Goal: Task Accomplishment & Management: Use online tool/utility

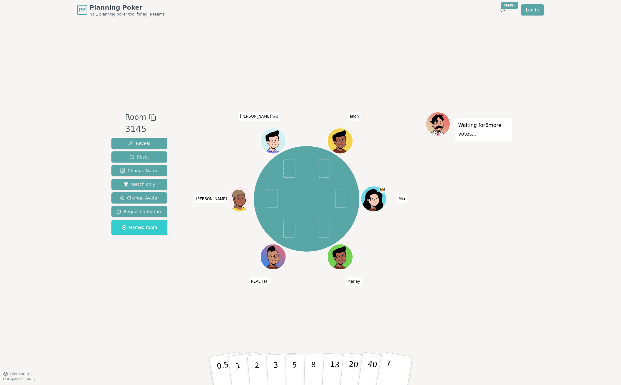
click at [197, 298] on div "Room 3145 Reveal Reset Change Name Watch only Change Avatar Request a feature N…" at bounding box center [310, 197] width 403 height 354
click at [191, 309] on div "Room 3145 Reveal Reset Change Name Watch only Change Avatar Request a feature N…" at bounding box center [310, 197] width 403 height 354
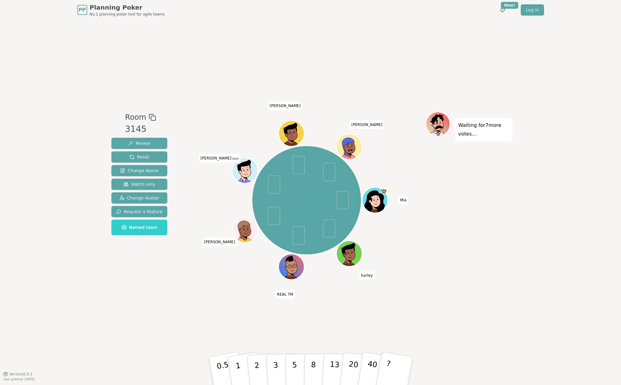
click at [227, 278] on div "Mia harley REAL TM Bruce Solomon (you) Aaron tom" at bounding box center [306, 197] width 237 height 171
click at [188, 307] on div "Room 3145 Reveal Reset Change Name Watch only Change Avatar Request a feature N…" at bounding box center [310, 197] width 403 height 354
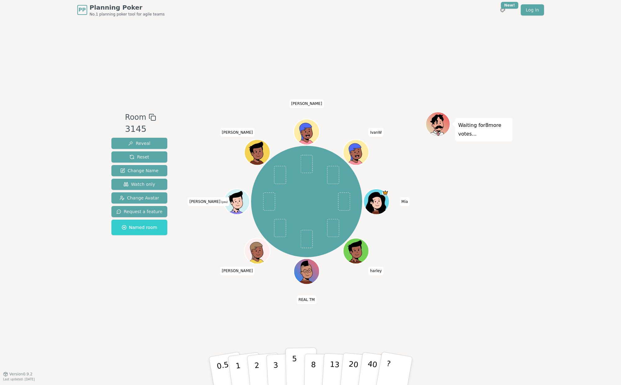
click at [292, 367] on button "5" at bounding box center [301, 371] width 32 height 47
click at [482, 264] on div "Waiting for 8 more votes..." at bounding box center [468, 197] width 87 height 171
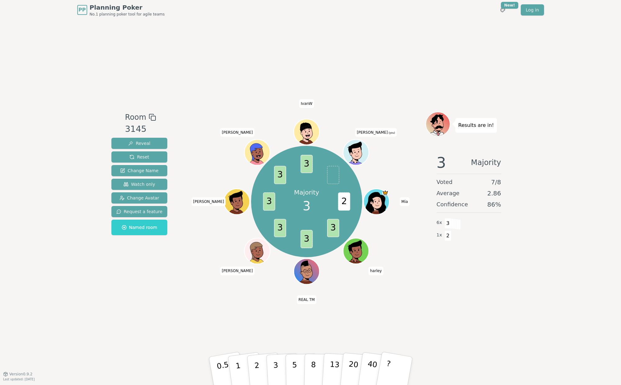
click at [261, 331] on div "Room 3145 Reveal Reset Change Name Watch only Change Avatar Request a feature N…" at bounding box center [310, 197] width 403 height 354
click at [133, 314] on div "Room 3145 Reveal Reset Change Name Watch only Change Avatar Request a feature N…" at bounding box center [310, 197] width 403 height 354
click at [277, 333] on div "Room 3145 Reveal Reset Change Name Watch only Change Avatar Request a feature N…" at bounding box center [310, 197] width 403 height 354
click at [188, 306] on div "Room 3145 Reveal Reset Change Name Watch only Change Avatar Request a feature N…" at bounding box center [310, 197] width 403 height 354
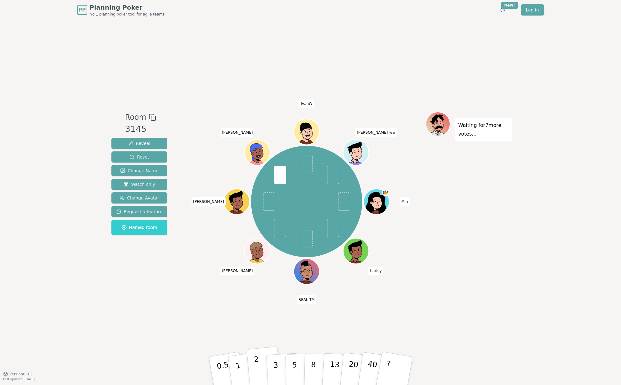
click at [261, 366] on button "2" at bounding box center [263, 371] width 35 height 49
click at [186, 325] on div "Room 3145 Reveal Reset Change Name Watch only Change Avatar Request a feature N…" at bounding box center [310, 197] width 403 height 354
click at [137, 341] on div "Room 3145 Reveal Reset Change Name Watch only Change Avatar Request a feature N…" at bounding box center [310, 197] width 403 height 354
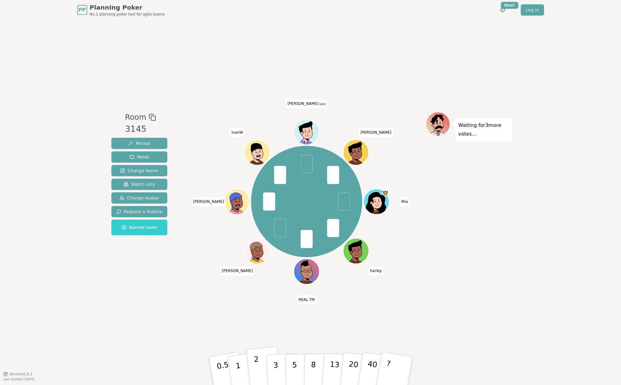
click at [260, 366] on button "2" at bounding box center [263, 371] width 35 height 49
click at [179, 322] on div "Room 3145 Reveal Reset Change Name Watch only Change Avatar Request a feature N…" at bounding box center [310, 197] width 403 height 354
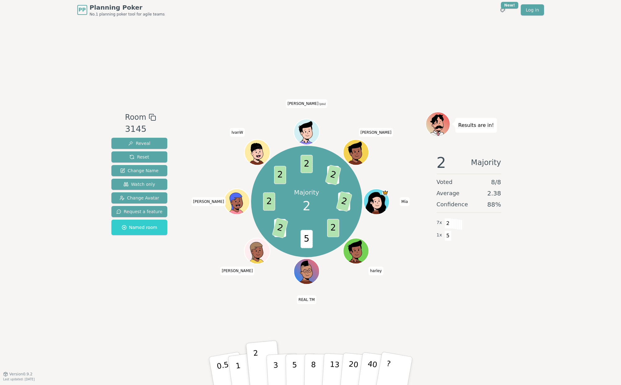
click at [47, 218] on div "PP Planning Poker No.1 planning poker tool for agile teams Toggle theme New! Lo…" at bounding box center [310, 192] width 621 height 385
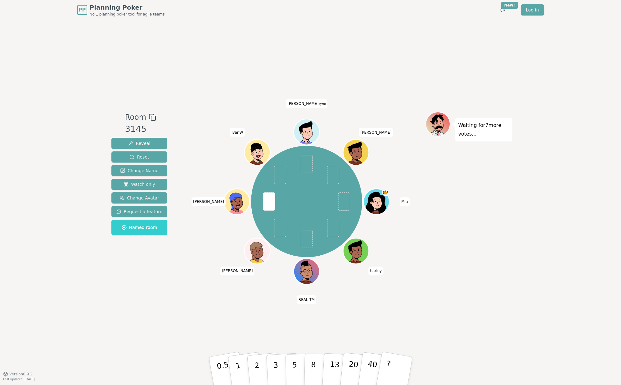
click at [199, 316] on div "Room 3145 Reveal Reset Change Name Watch only Change Avatar Request a feature N…" at bounding box center [310, 197] width 403 height 354
click at [276, 365] on p "3" at bounding box center [275, 372] width 7 height 34
click at [168, 287] on div "Room 3145 Reveal Reset Change Name Watch only Change Avatar Request a feature N…" at bounding box center [310, 197] width 403 height 354
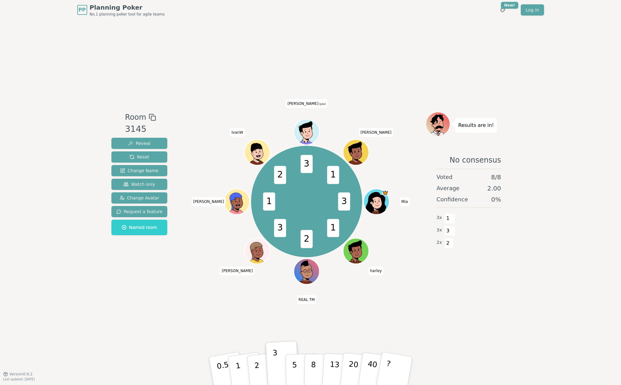
click at [172, 311] on div "Room 3145 Reveal Reset Change Name Watch only Change Avatar Request a feature N…" at bounding box center [310, 197] width 403 height 354
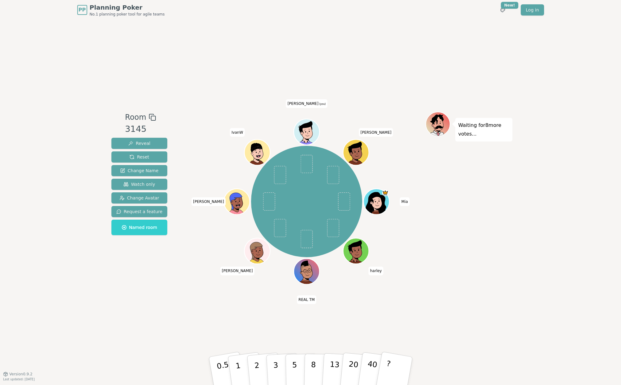
click at [164, 271] on div "Room 3145 Reveal Reset Change Name Watch only Change Avatar Request a feature N…" at bounding box center [139, 197] width 61 height 171
click at [296, 371] on p "5" at bounding box center [294, 371] width 5 height 34
click at [572, 167] on div "PP Planning Poker No.1 planning poker tool for agile teams Toggle theme New! Lo…" at bounding box center [310, 192] width 621 height 385
click at [446, 291] on div "Room 3145 Reveal Reset Change Name Watch only Change Avatar Request a feature N…" at bounding box center [310, 197] width 403 height 354
click at [280, 368] on button "3" at bounding box center [283, 371] width 34 height 48
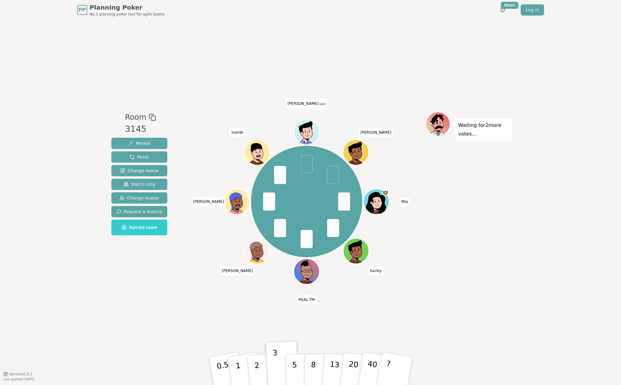
click at [502, 241] on div "Waiting for 2 more votes..." at bounding box center [468, 197] width 87 height 171
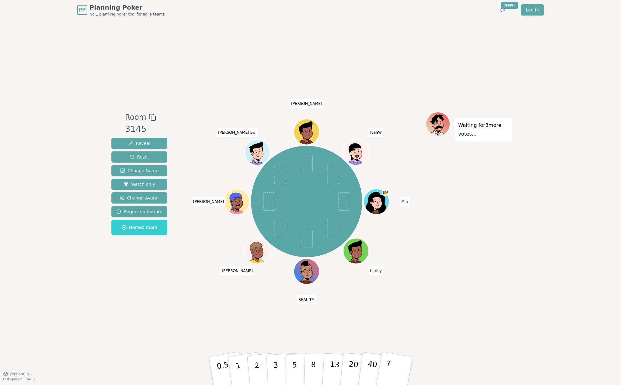
click at [438, 299] on div "Room 3145 Reveal Reset Change Name Watch only Change Avatar Request a feature N…" at bounding box center [310, 197] width 403 height 354
click at [428, 309] on div "Room 3145 Reveal Reset Change Name Watch only Change Avatar Request a feature N…" at bounding box center [310, 197] width 403 height 354
click at [462, 285] on div "Room 3145 Reveal Reset Change Name Watch only Change Avatar Request a feature N…" at bounding box center [310, 197] width 403 height 354
